Goal: Find specific page/section: Find specific page/section

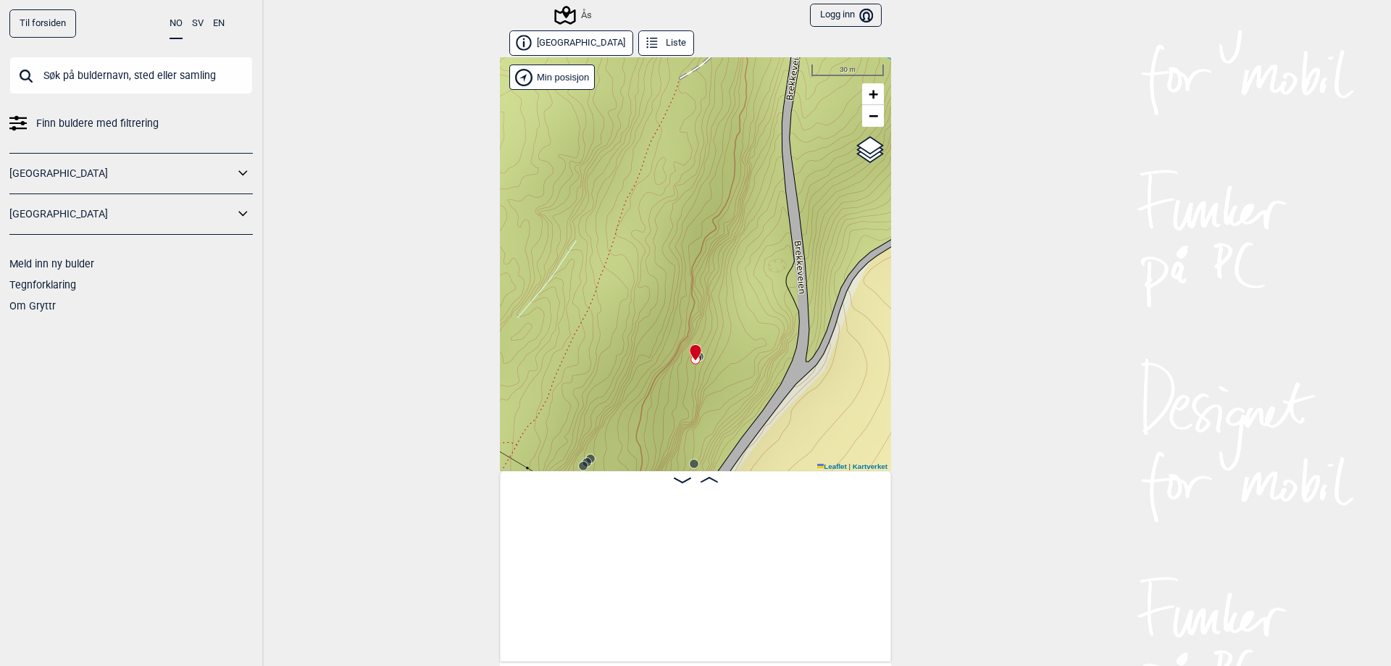
scroll to position [0, 5266]
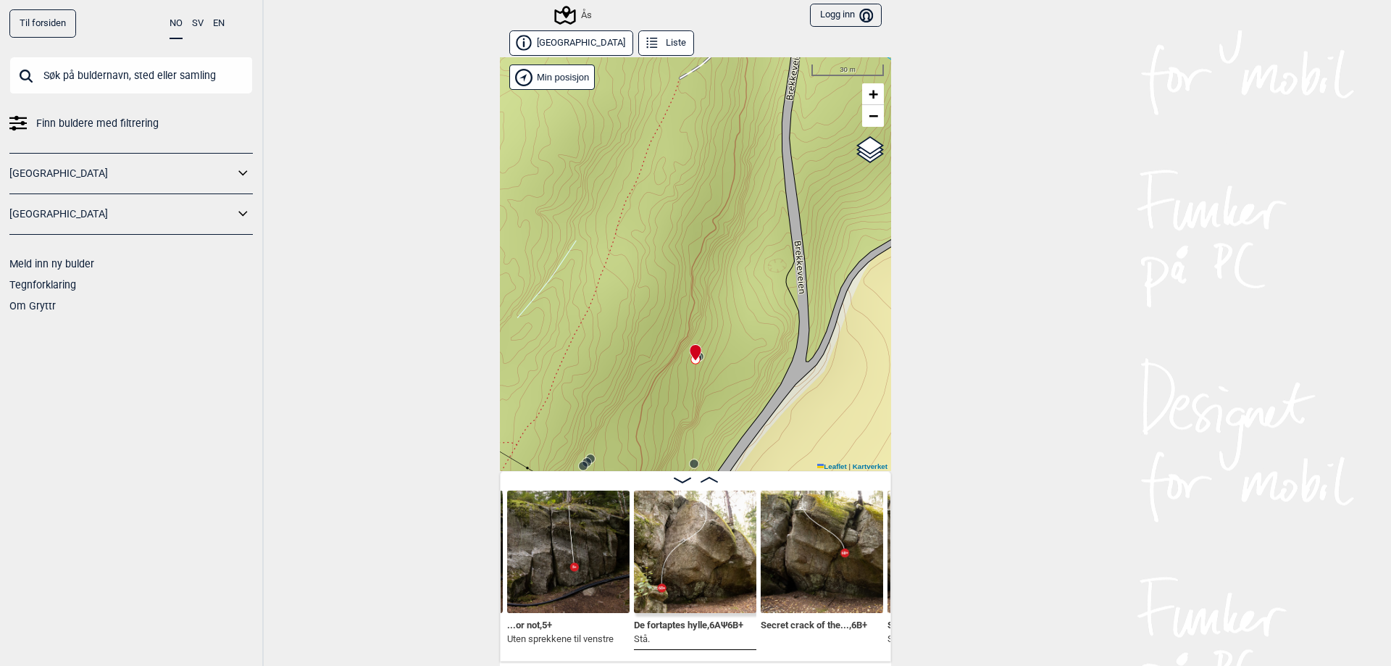
click at [23, 22] on link "Til forsiden" at bounding box center [42, 23] width 67 height 28
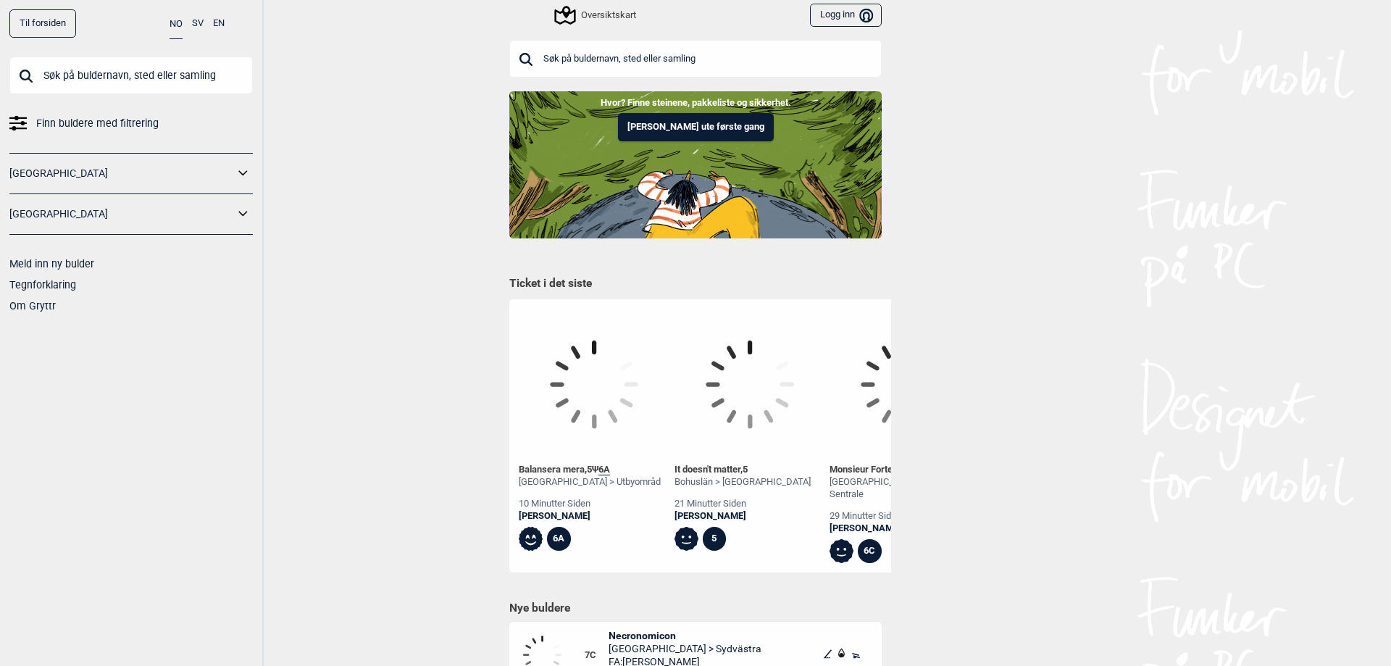
click at [91, 74] on input "text" at bounding box center [130, 76] width 243 height 38
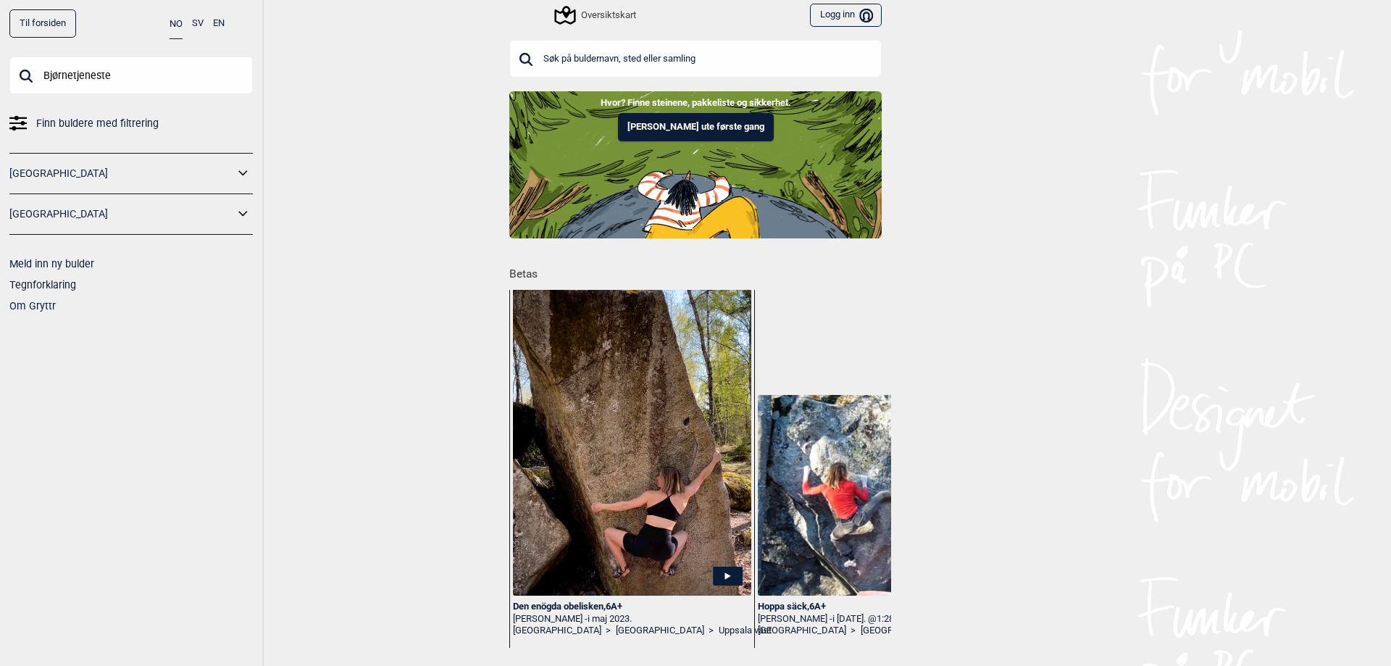
type input "Bjørnetjeneste"
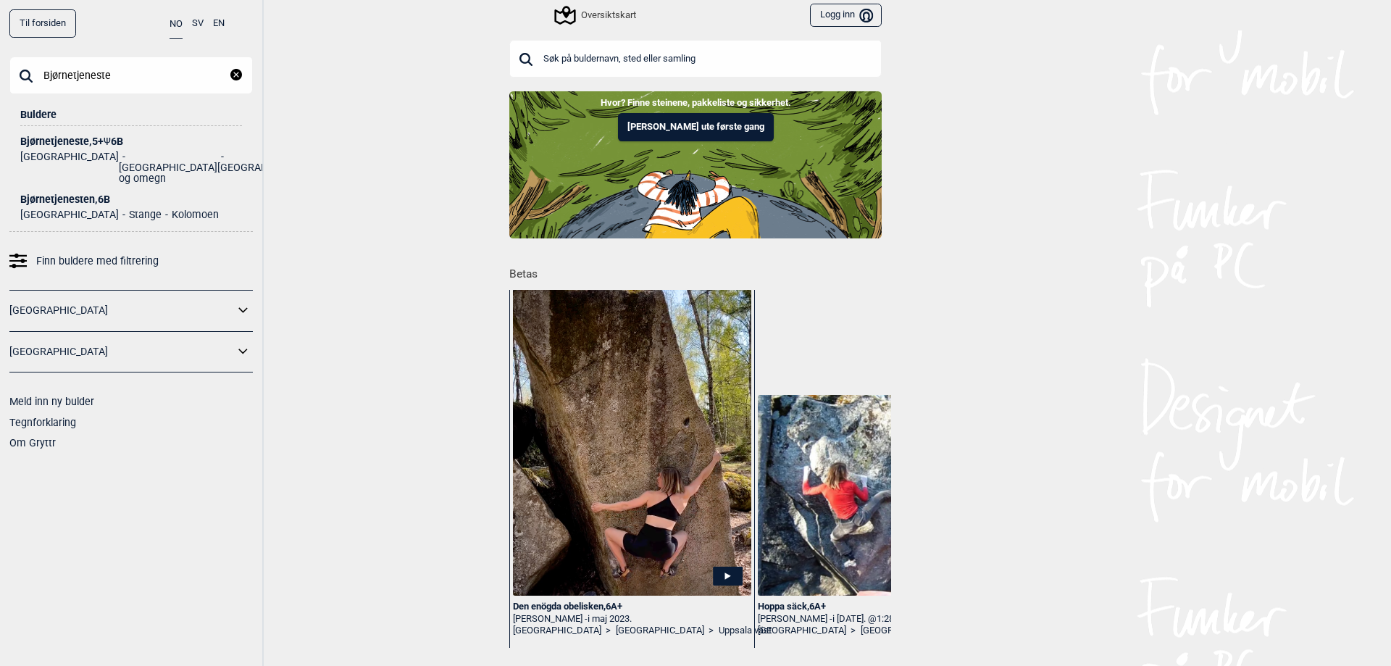
click at [64, 141] on div "Bjørnetjeneste , 5+ Ψ 6B" at bounding box center [131, 141] width 222 height 11
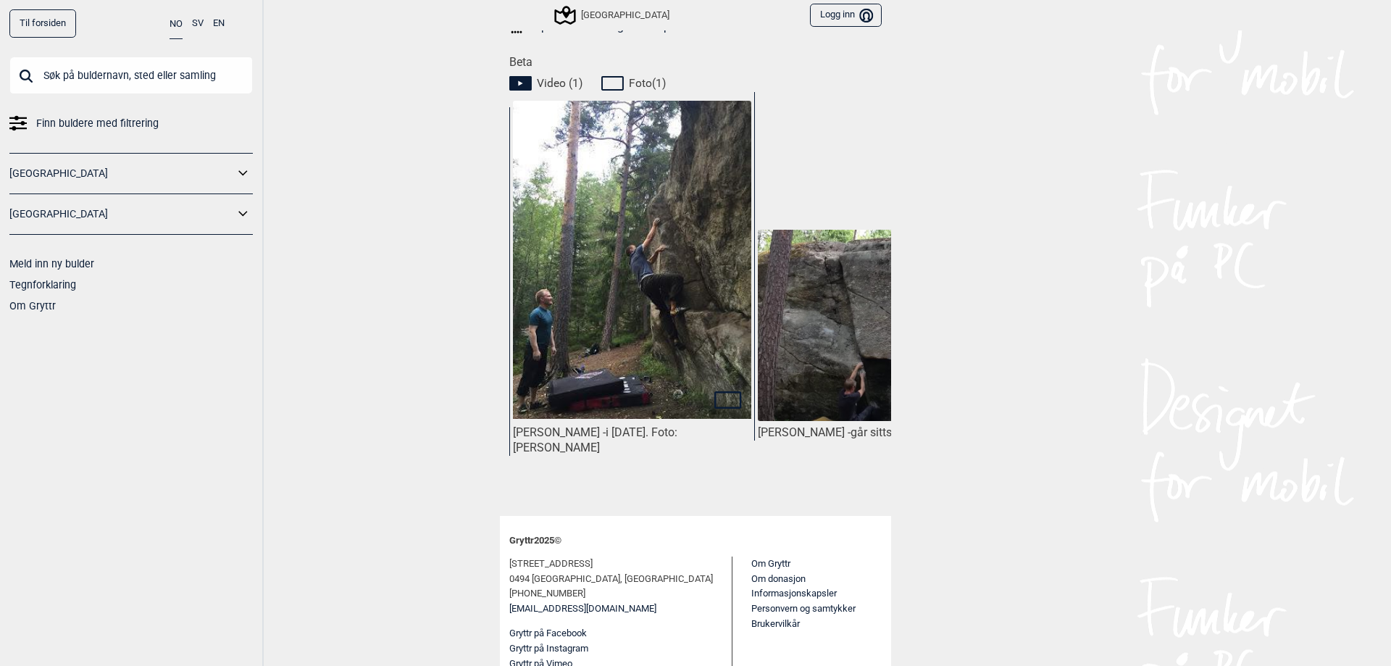
scroll to position [383, 0]
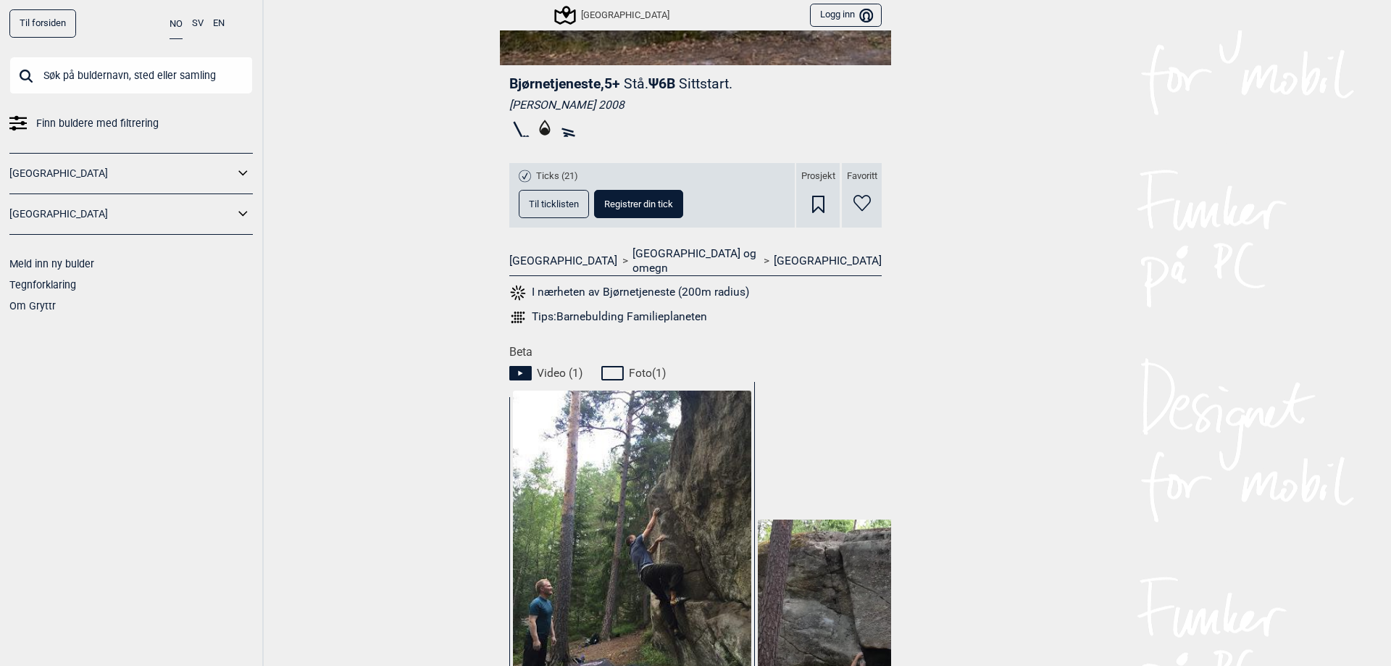
click at [582, 283] on button "I nærheten av Bjørnetjeneste (200m radius)" at bounding box center [629, 292] width 240 height 19
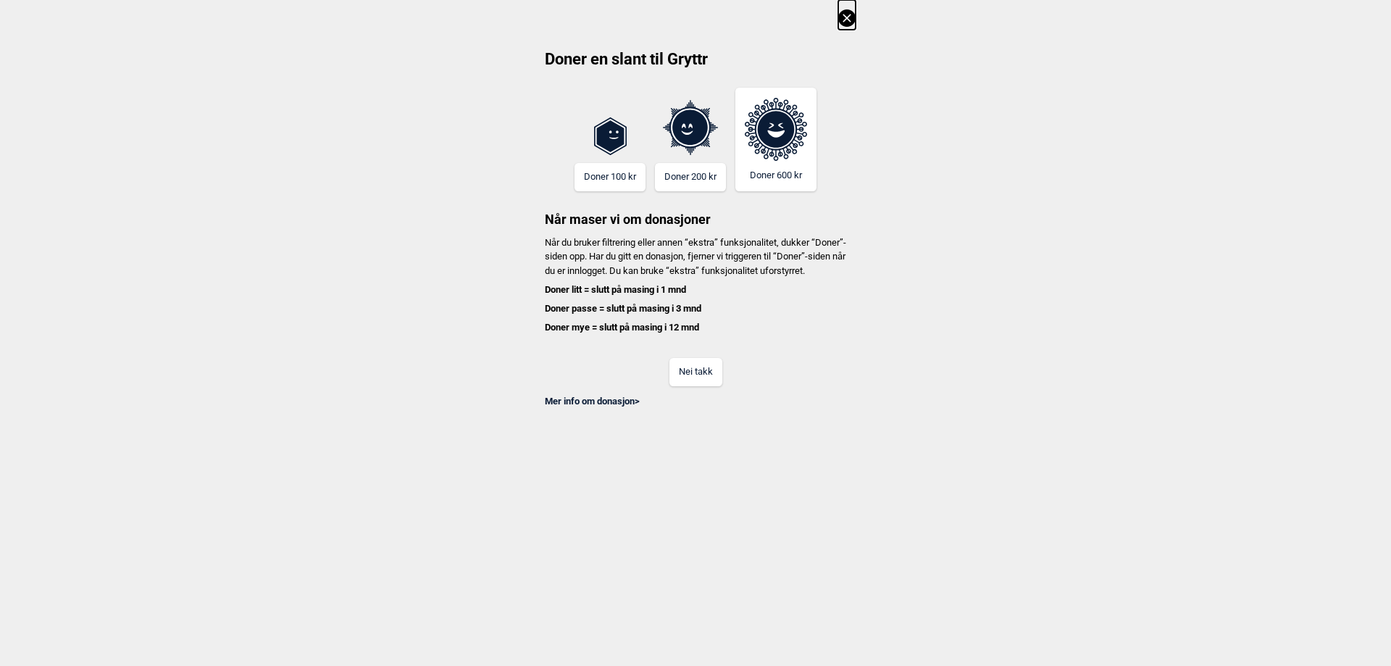
click at [848, 15] on icon at bounding box center [846, 17] width 17 height 17
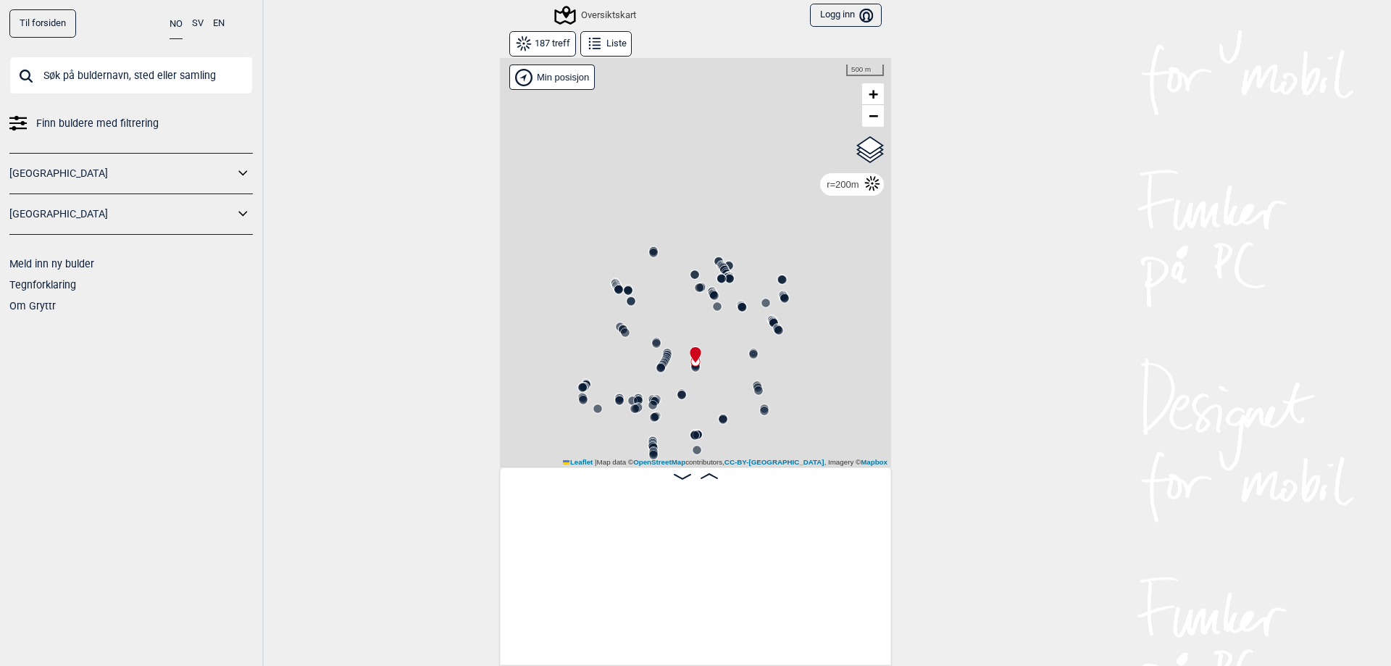
scroll to position [0, 12981]
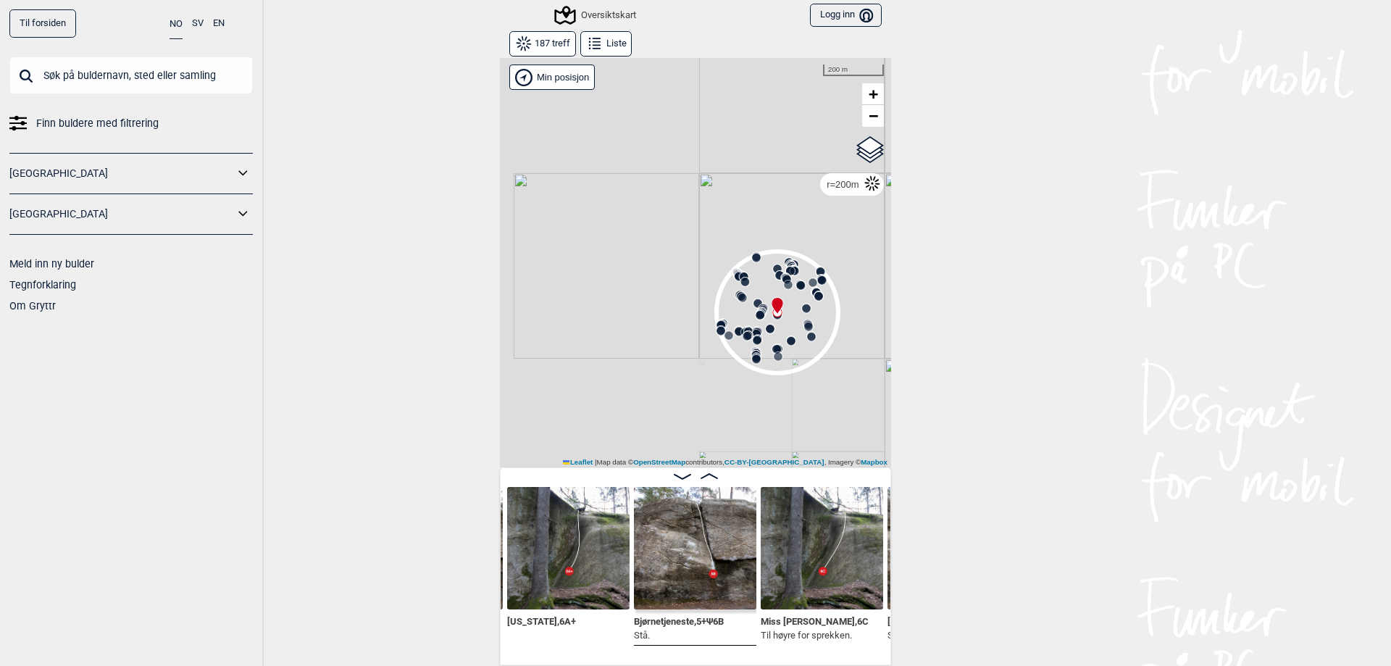
drag, startPoint x: 632, startPoint y: 322, endPoint x: 720, endPoint y: 296, distance: 91.5
click at [720, 296] on div "Gol [GEOGRAPHIC_DATA] Kolomoen [GEOGRAPHIC_DATA] [GEOGRAPHIC_DATA][PERSON_NAME]…" at bounding box center [695, 262] width 391 height 410
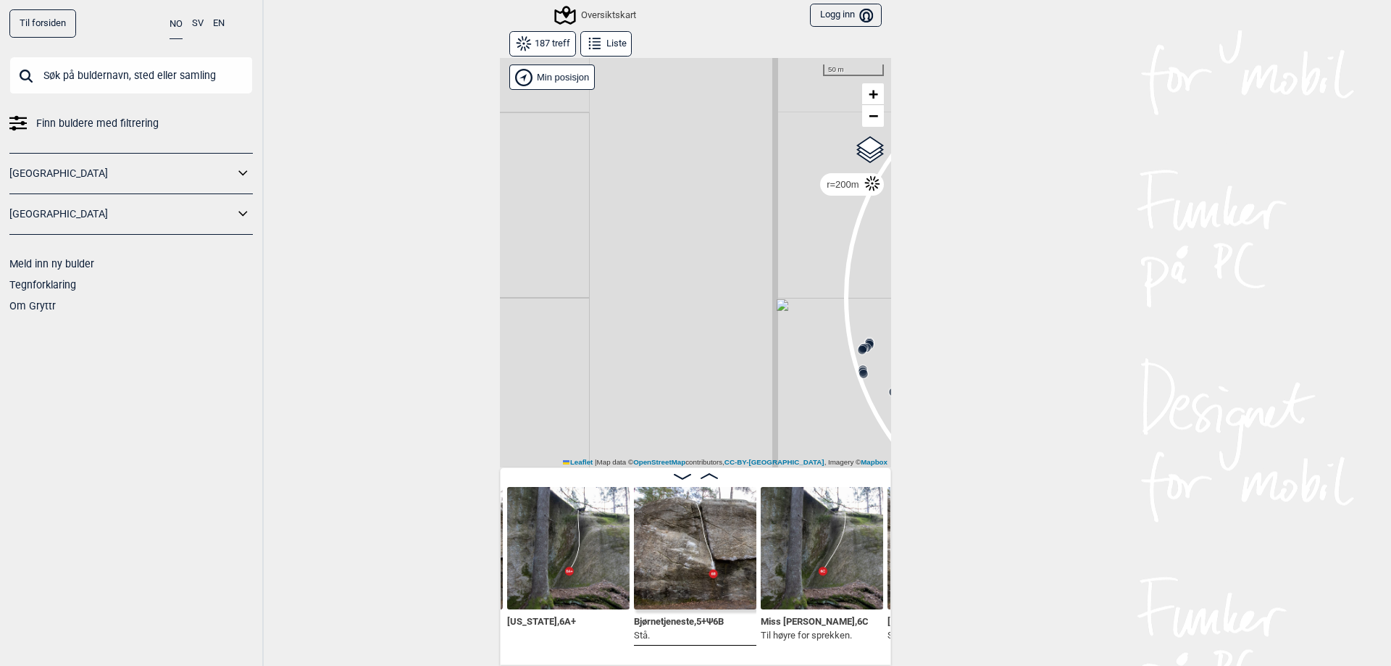
drag, startPoint x: 632, startPoint y: 296, endPoint x: 661, endPoint y: 330, distance: 45.3
click at [661, 330] on div "Gol [GEOGRAPHIC_DATA] Kolomoen [GEOGRAPHIC_DATA] [GEOGRAPHIC_DATA][PERSON_NAME]…" at bounding box center [695, 262] width 391 height 410
drag, startPoint x: 651, startPoint y: 341, endPoint x: 601, endPoint y: 254, distance: 100.3
click at [601, 254] on div "Gol [GEOGRAPHIC_DATA] Kolomoen [GEOGRAPHIC_DATA] [GEOGRAPHIC_DATA][PERSON_NAME]…" at bounding box center [695, 262] width 391 height 410
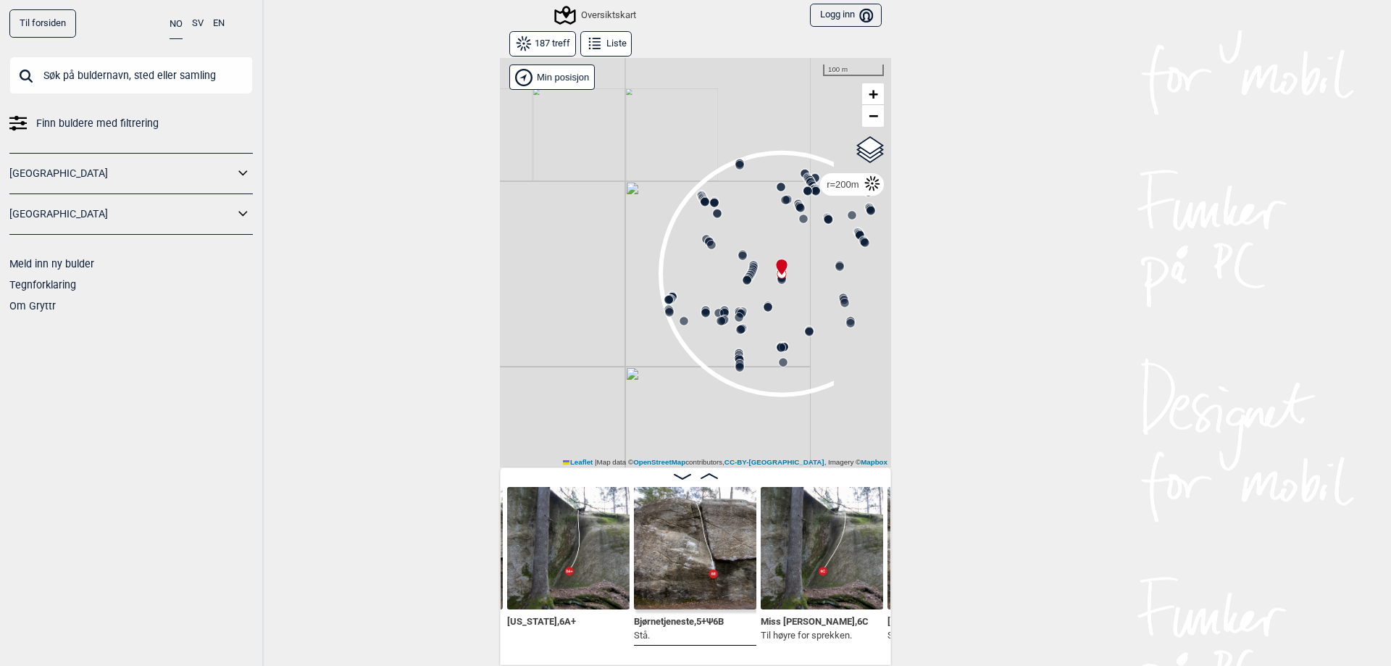
drag, startPoint x: 680, startPoint y: 278, endPoint x: 610, endPoint y: 283, distance: 69.7
click at [610, 283] on div "Gol [GEOGRAPHIC_DATA] Kolomoen [GEOGRAPHIC_DATA] [GEOGRAPHIC_DATA][PERSON_NAME]…" at bounding box center [695, 262] width 391 height 410
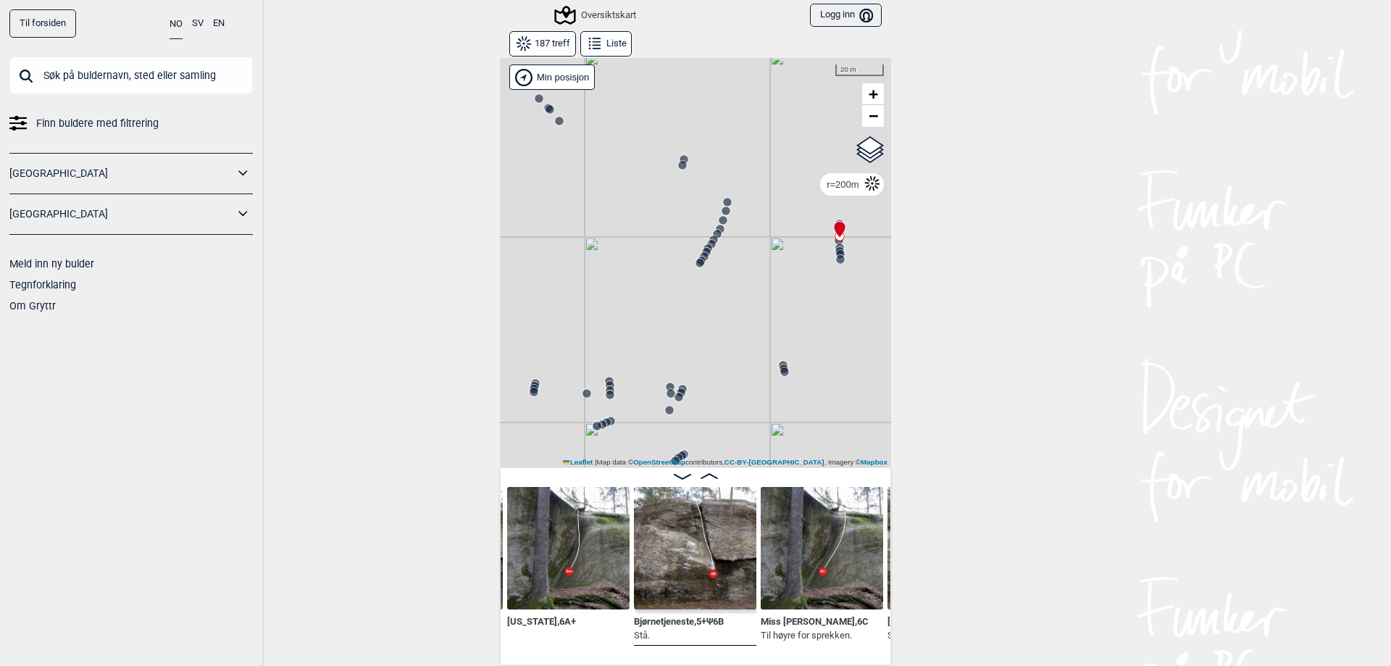
click at [714, 243] on div "Gol [GEOGRAPHIC_DATA] Kolomoen [GEOGRAPHIC_DATA] [GEOGRAPHIC_DATA][PERSON_NAME]…" at bounding box center [695, 262] width 391 height 410
click at [714, 237] on icon at bounding box center [714, 240] width 12 height 12
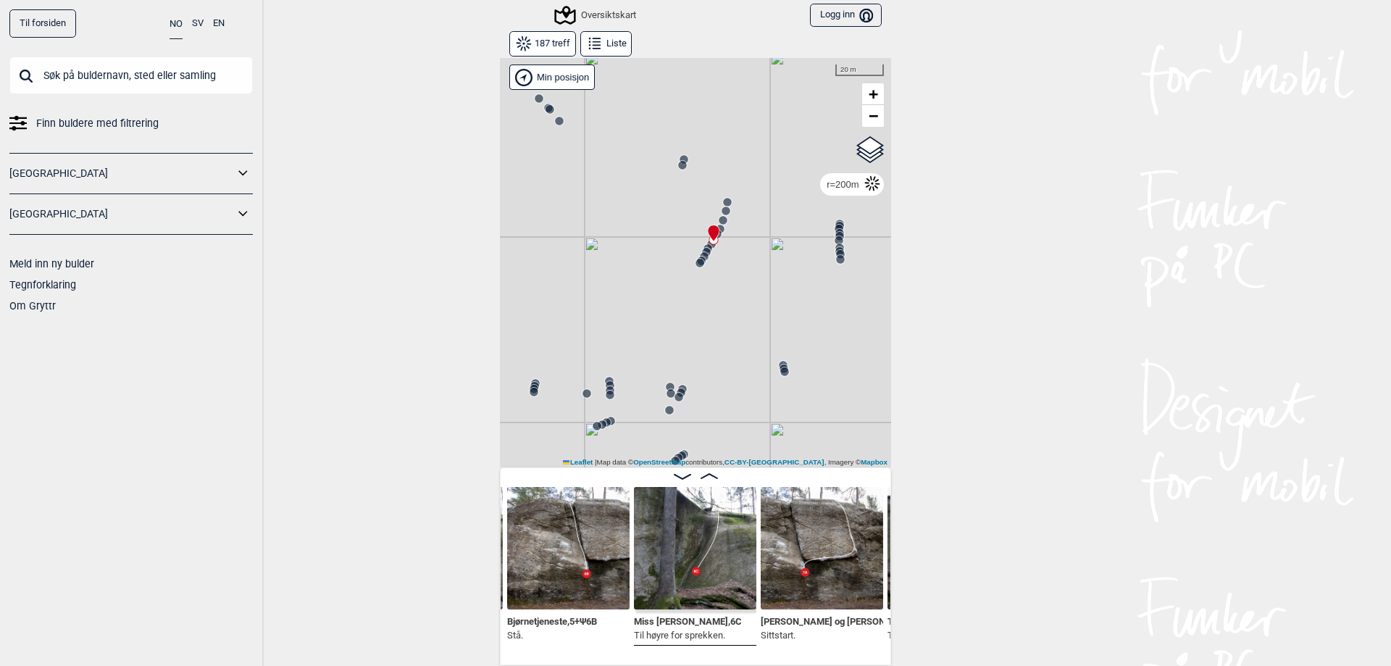
click at [836, 232] on circle at bounding box center [839, 235] width 9 height 9
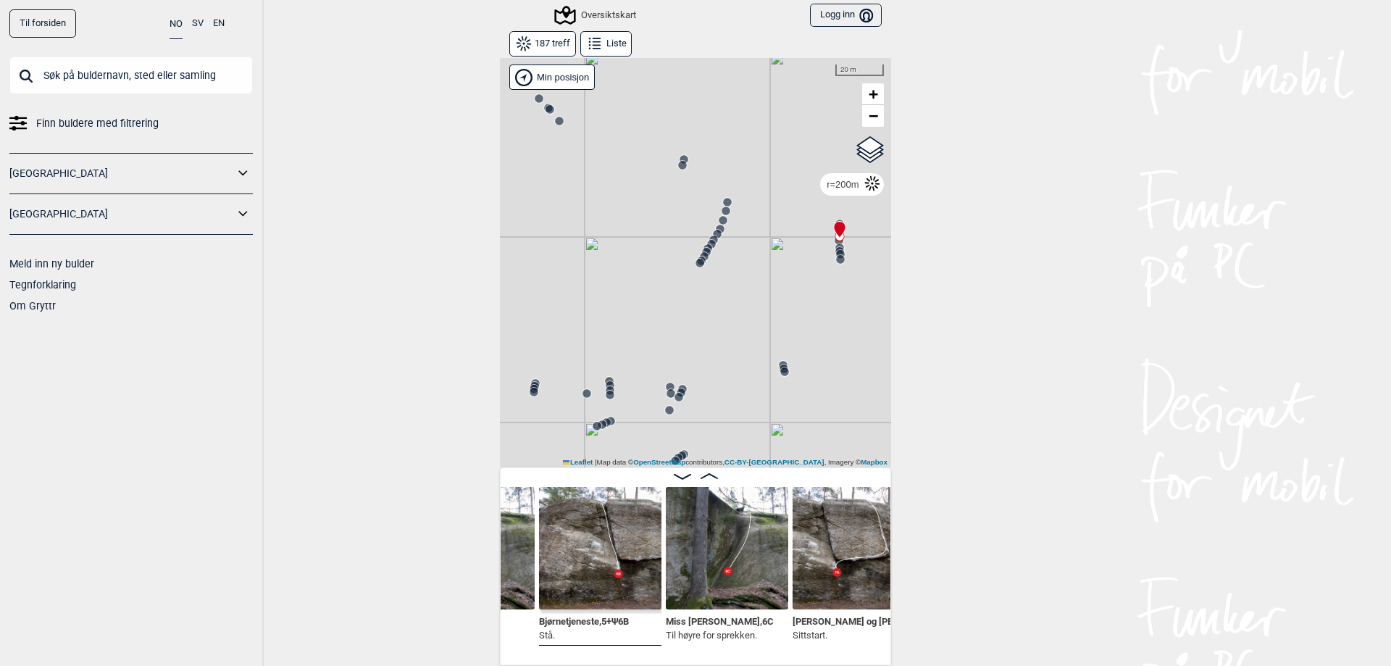
scroll to position [0, 13028]
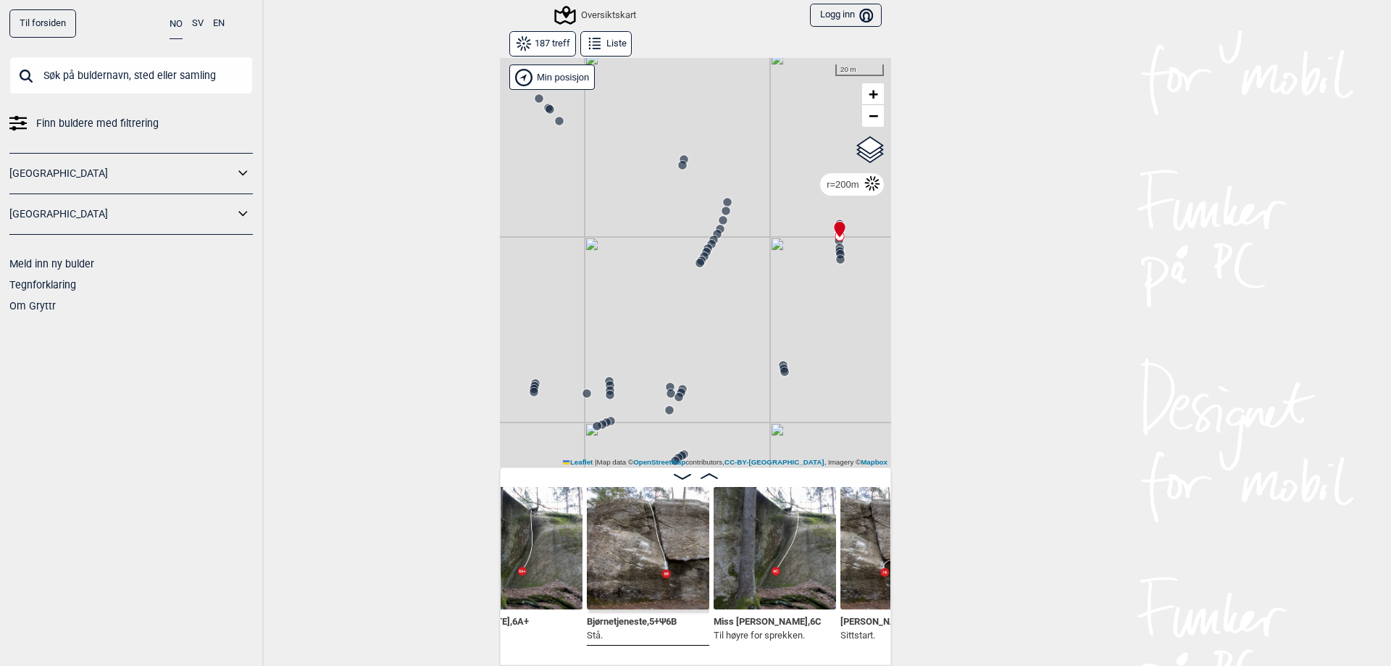
click at [778, 558] on img at bounding box center [775, 548] width 122 height 122
